Goal: Task Accomplishment & Management: Use online tool/utility

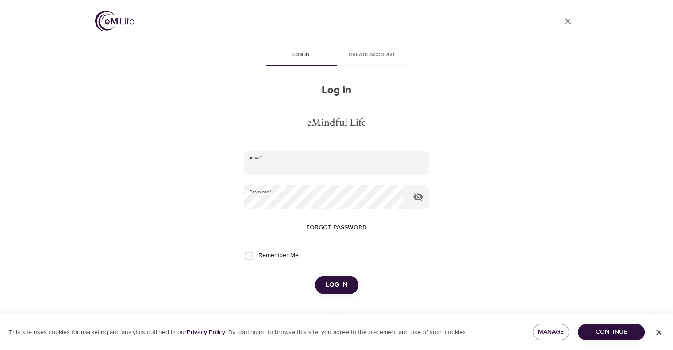
type input "[EMAIL_ADDRESS][DOMAIN_NAME]"
click at [331, 286] on span "Log in" at bounding box center [337, 285] width 22 height 12
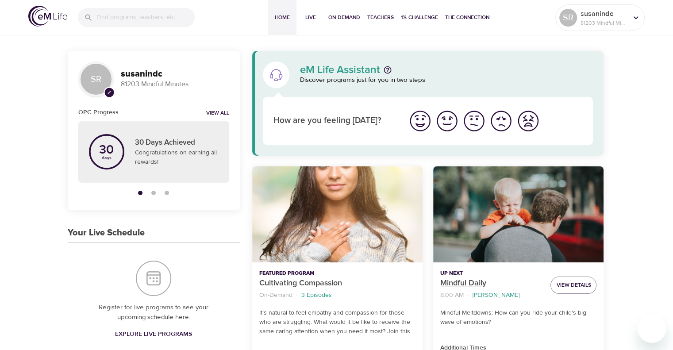
click at [474, 281] on p "Mindful Daily" at bounding box center [492, 284] width 103 height 12
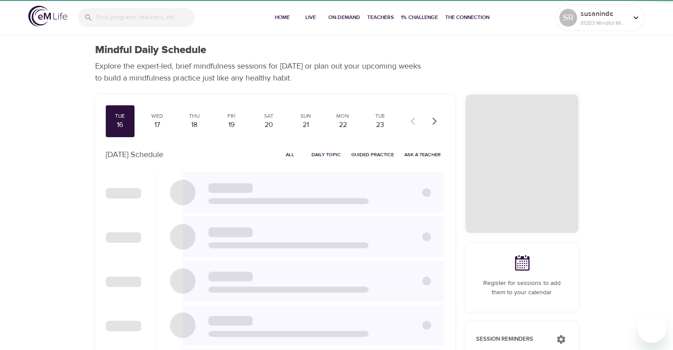
checkbox input "true"
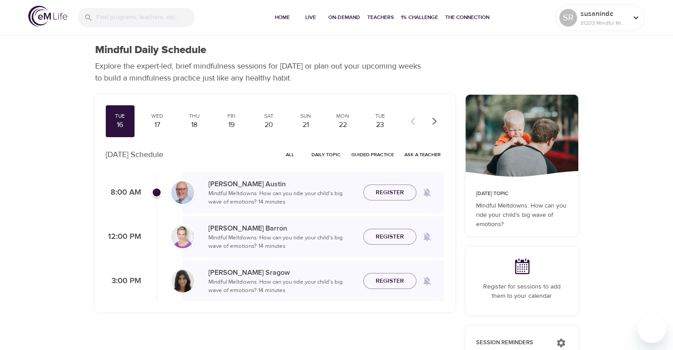
click at [228, 185] on p "[PERSON_NAME]" at bounding box center [283, 184] width 148 height 11
click at [386, 187] on span "Join Now" at bounding box center [390, 182] width 31 height 11
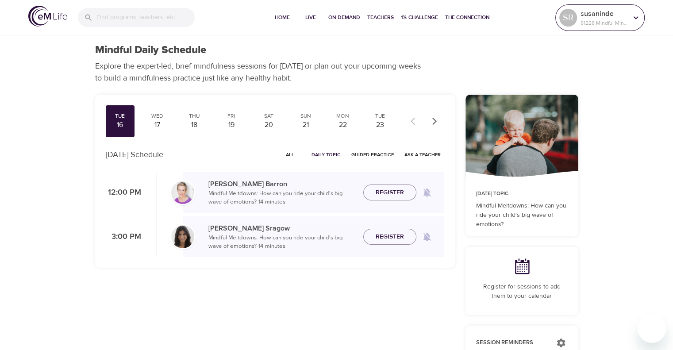
click at [636, 19] on icon at bounding box center [636, 17] width 5 height 3
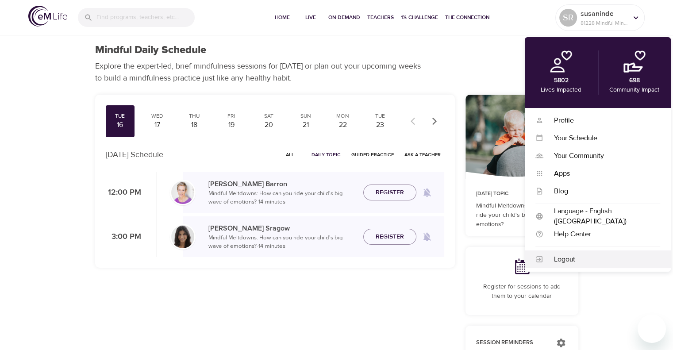
click at [567, 258] on div "Logout" at bounding box center [602, 260] width 117 height 10
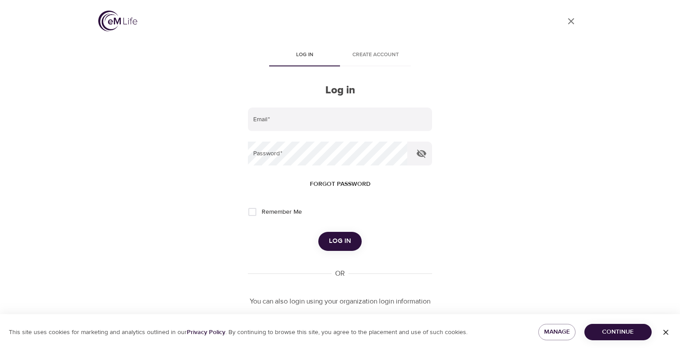
type input "[EMAIL_ADDRESS][DOMAIN_NAME]"
